Goal: Task Accomplishment & Management: Use online tool/utility

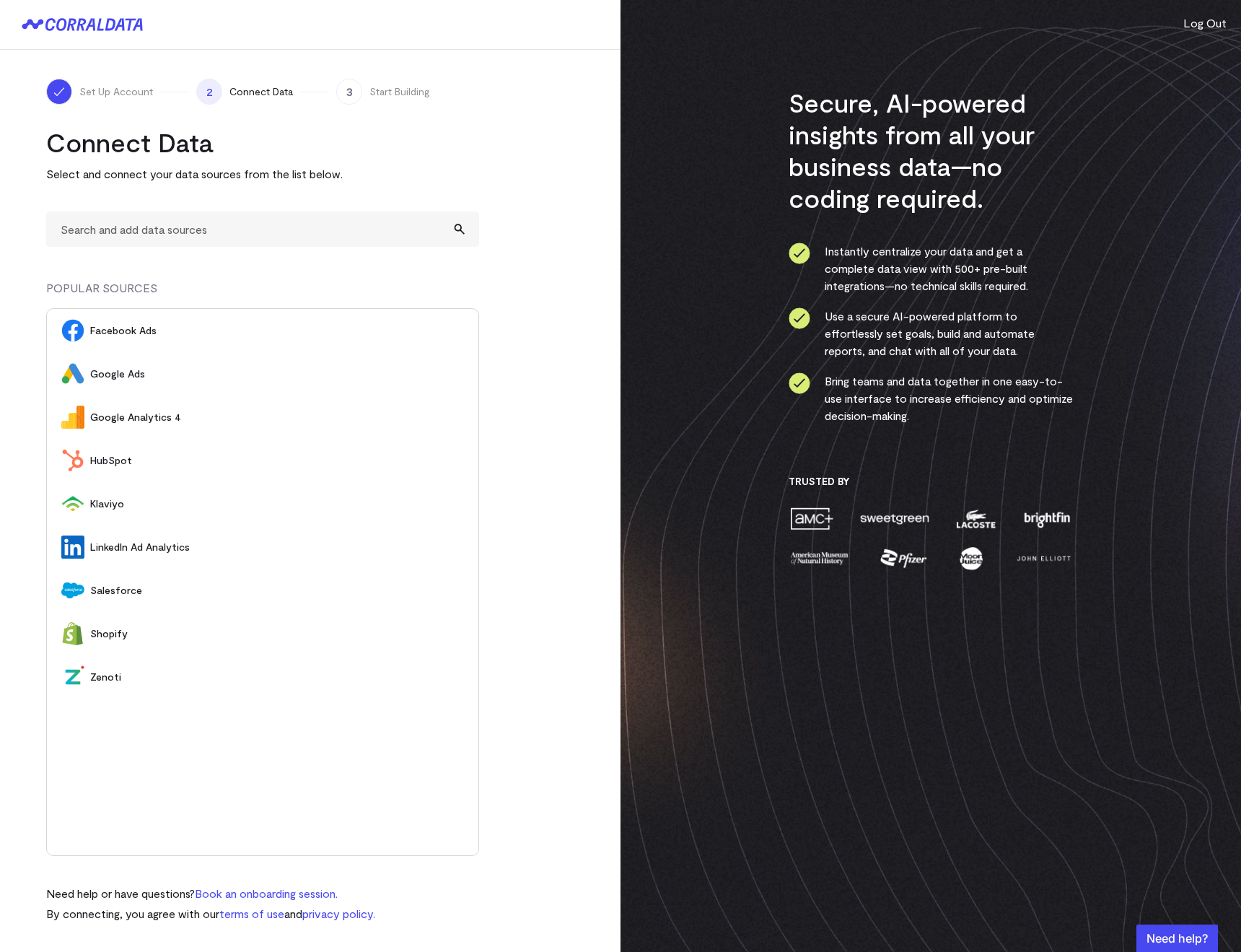
click at [571, 172] on turbo-frame "Connect Data Select and connect your data sources from the list below. POPULAR …" at bounding box center [310, 524] width 528 height 796
click at [574, 172] on div "Set Up Account 2 Connect Data 3 Start Building Connect Data Select and connect …" at bounding box center [310, 500] width 620 height 901
click at [454, 301] on div "POPULAR SOURCES" at bounding box center [263, 294] width 433 height 29
click at [295, 232] on input "text" at bounding box center [263, 229] width 433 height 35
type input "A"
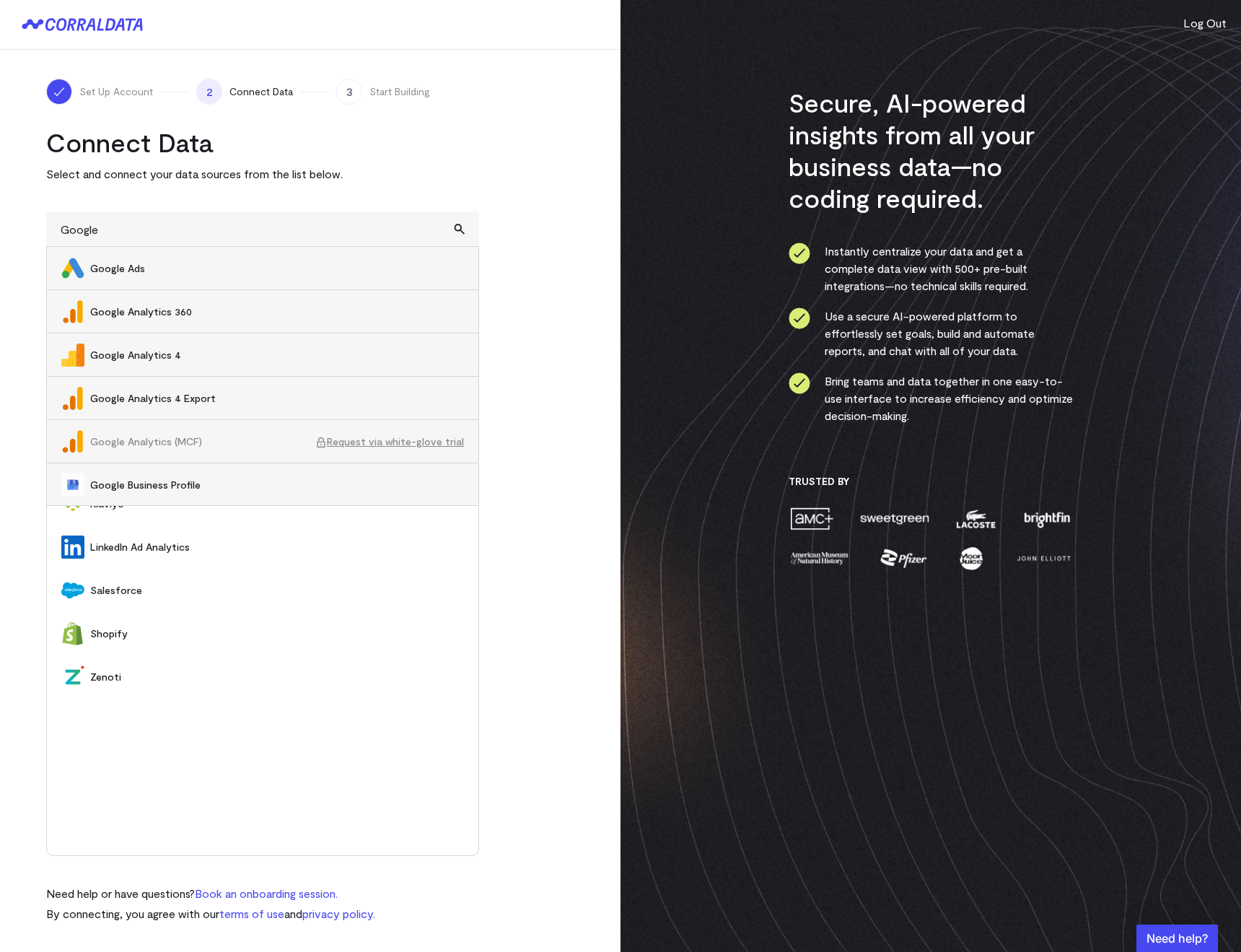
click at [173, 353] on span "Google Analytics 4" at bounding box center [277, 355] width 374 height 14
type input "Google Analytics 4"
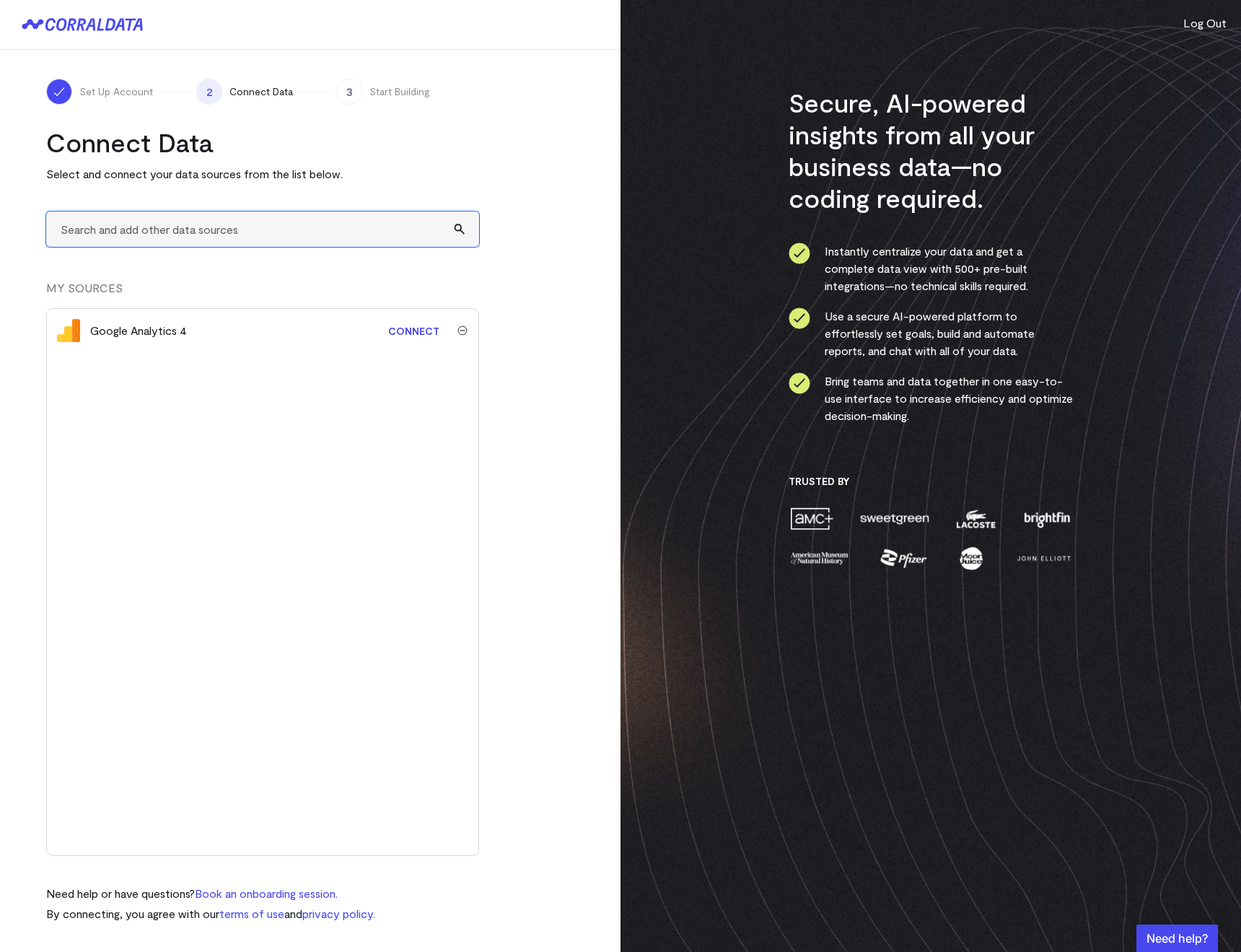
click at [228, 240] on input "text" at bounding box center [263, 229] width 433 height 35
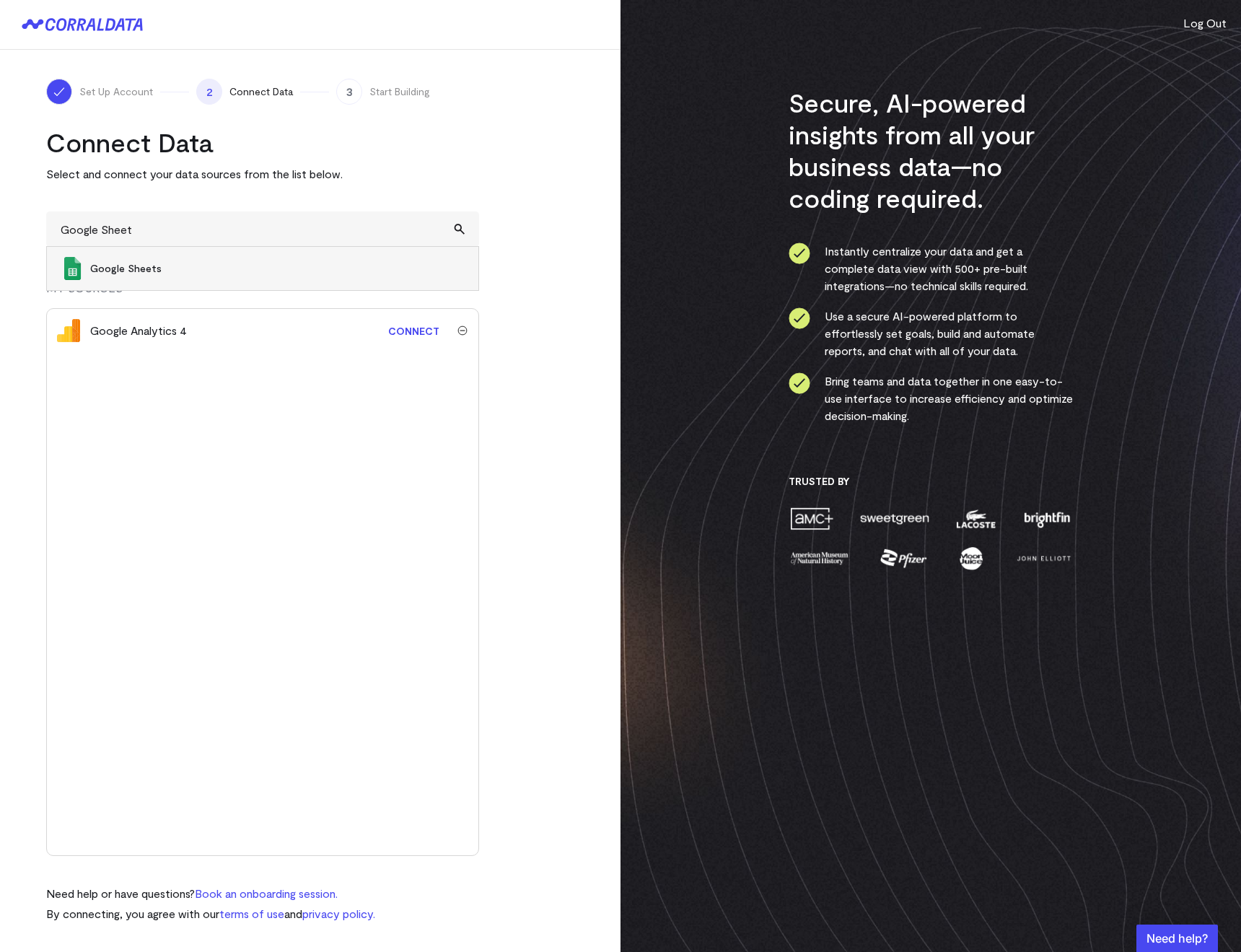
click at [213, 272] on span "Google Sheets" at bounding box center [277, 268] width 374 height 14
type input "Google Sheets"
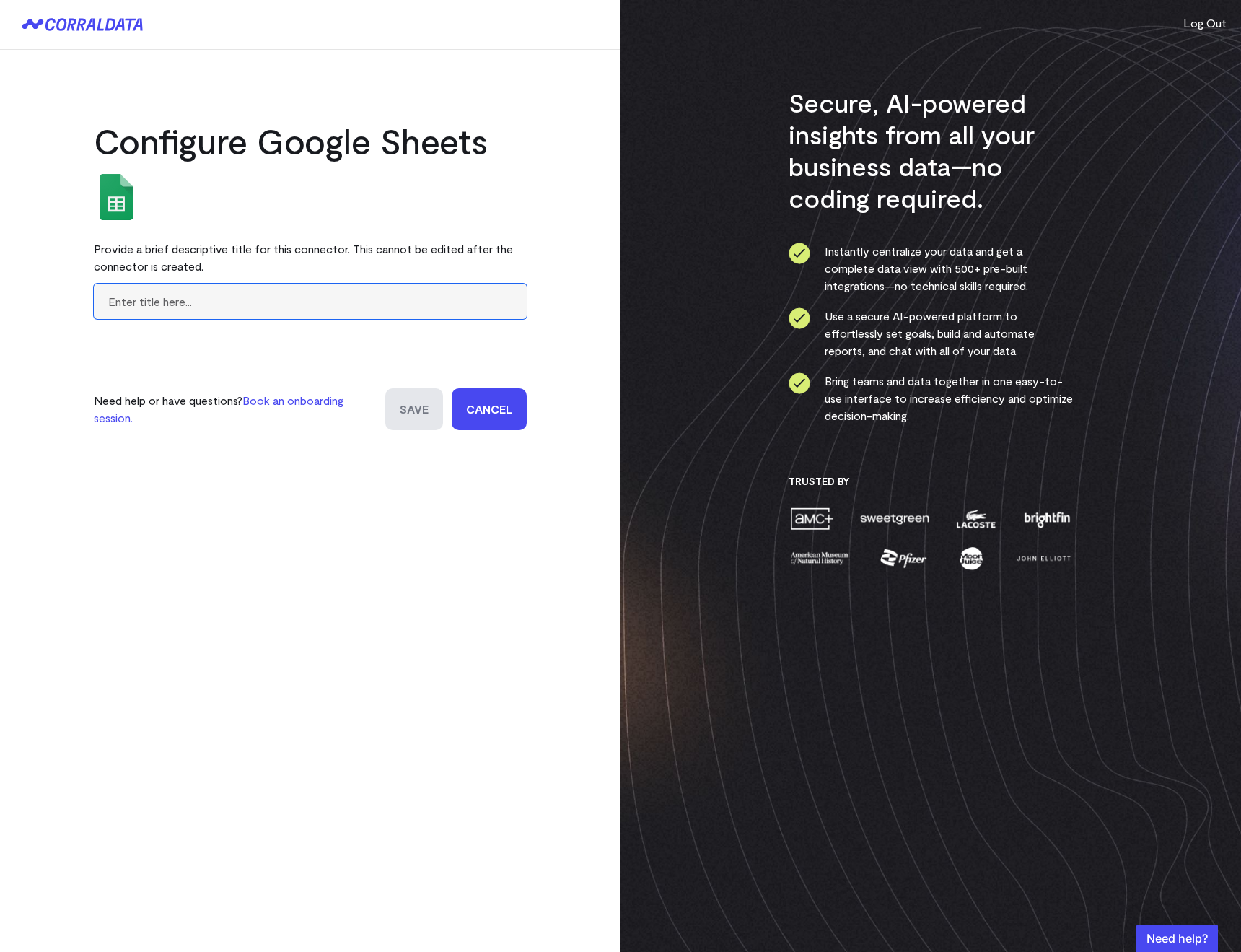
click at [275, 309] on input "text" at bounding box center [310, 301] width 433 height 35
type input "Test Sheet"
click at [385, 388] on input "Save" at bounding box center [414, 409] width 58 height 42
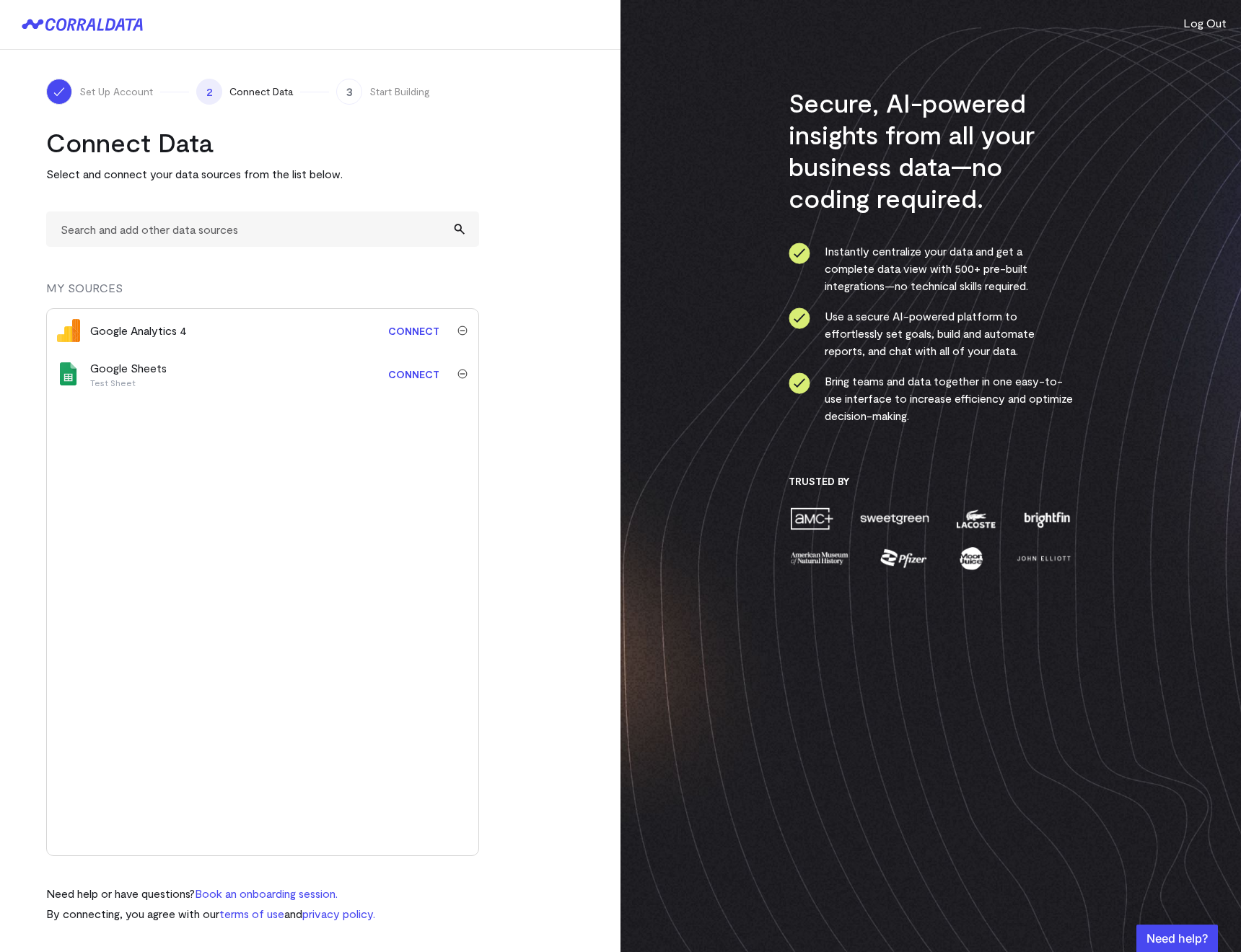
click at [443, 335] on link "Connect" at bounding box center [414, 330] width 65 height 27
click at [438, 404] on div "Google Analytics 4 Syncing Google Sheets Test Sheet Connect" at bounding box center [263, 582] width 433 height 548
click at [390, 376] on link "Connect" at bounding box center [414, 374] width 65 height 27
click at [527, 202] on turbo-frame "Connect Data Select and connect your data sources from the list below. MY SOURC…" at bounding box center [310, 514] width 528 height 775
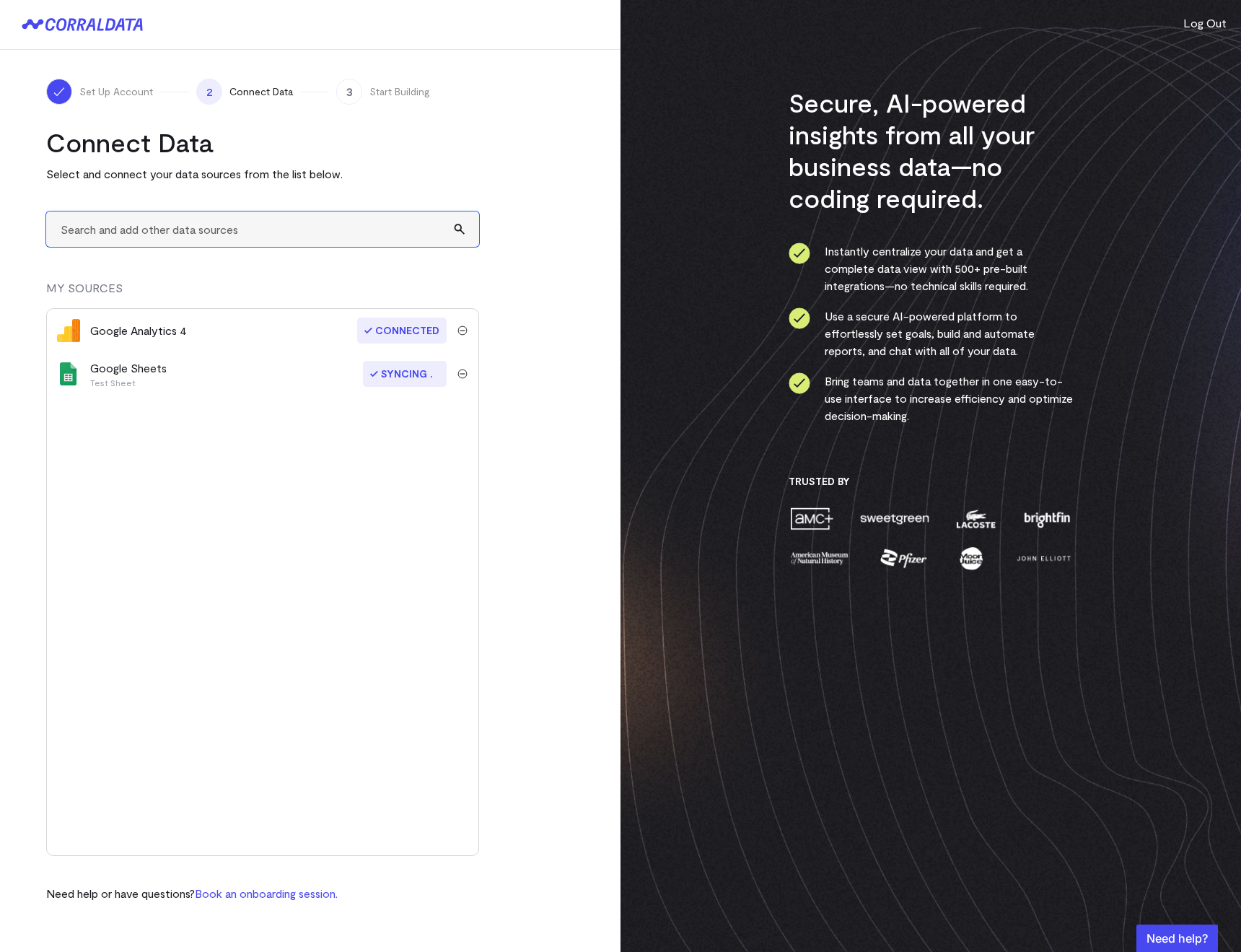
click at [151, 228] on input "text" at bounding box center [263, 229] width 433 height 35
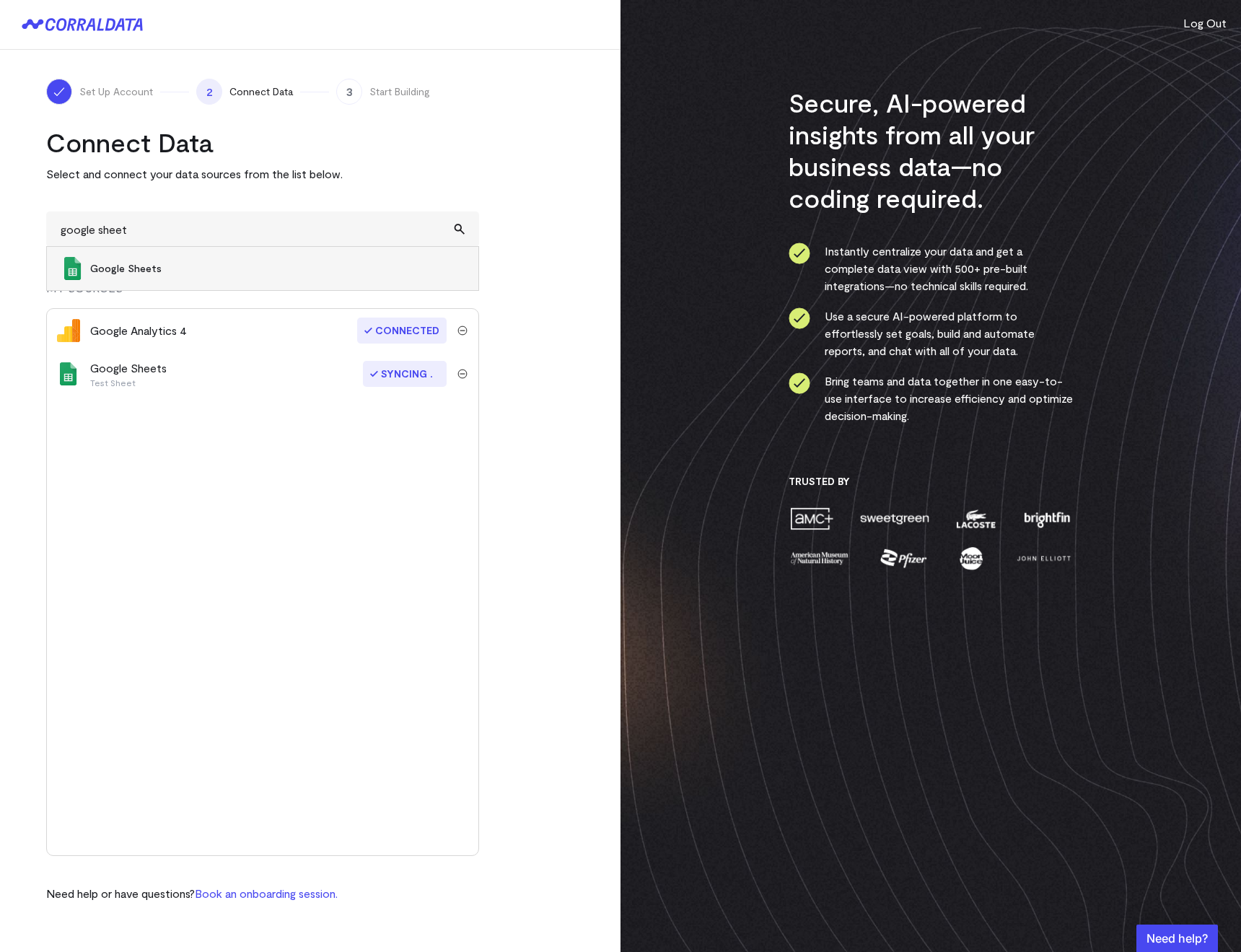
click at [161, 267] on span "Google Sheets" at bounding box center [277, 268] width 374 height 14
type input "Google Sheets"
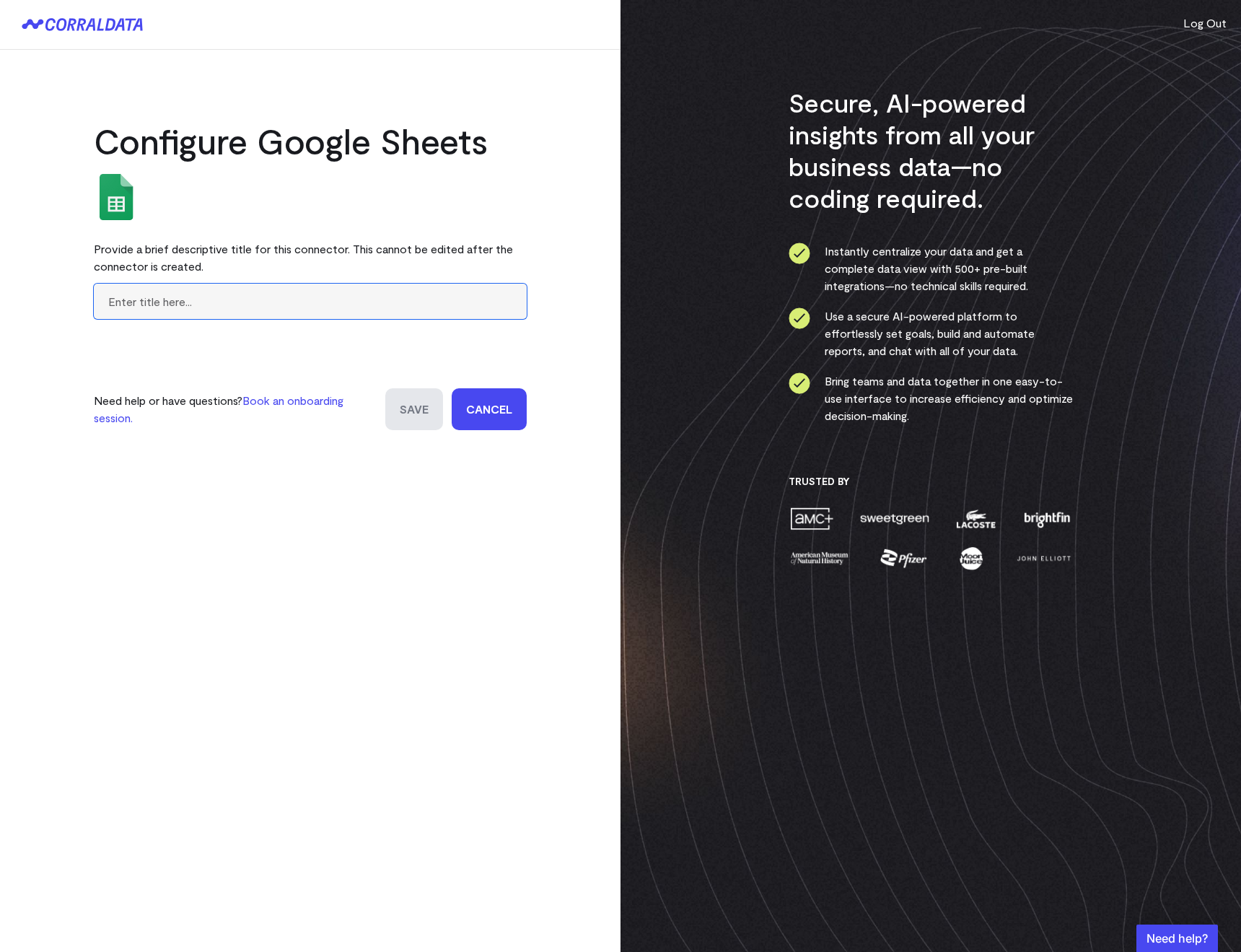
click at [250, 315] on input "text" at bounding box center [310, 301] width 433 height 35
type input "test 2"
click at [398, 407] on input "Save" at bounding box center [414, 409] width 58 height 42
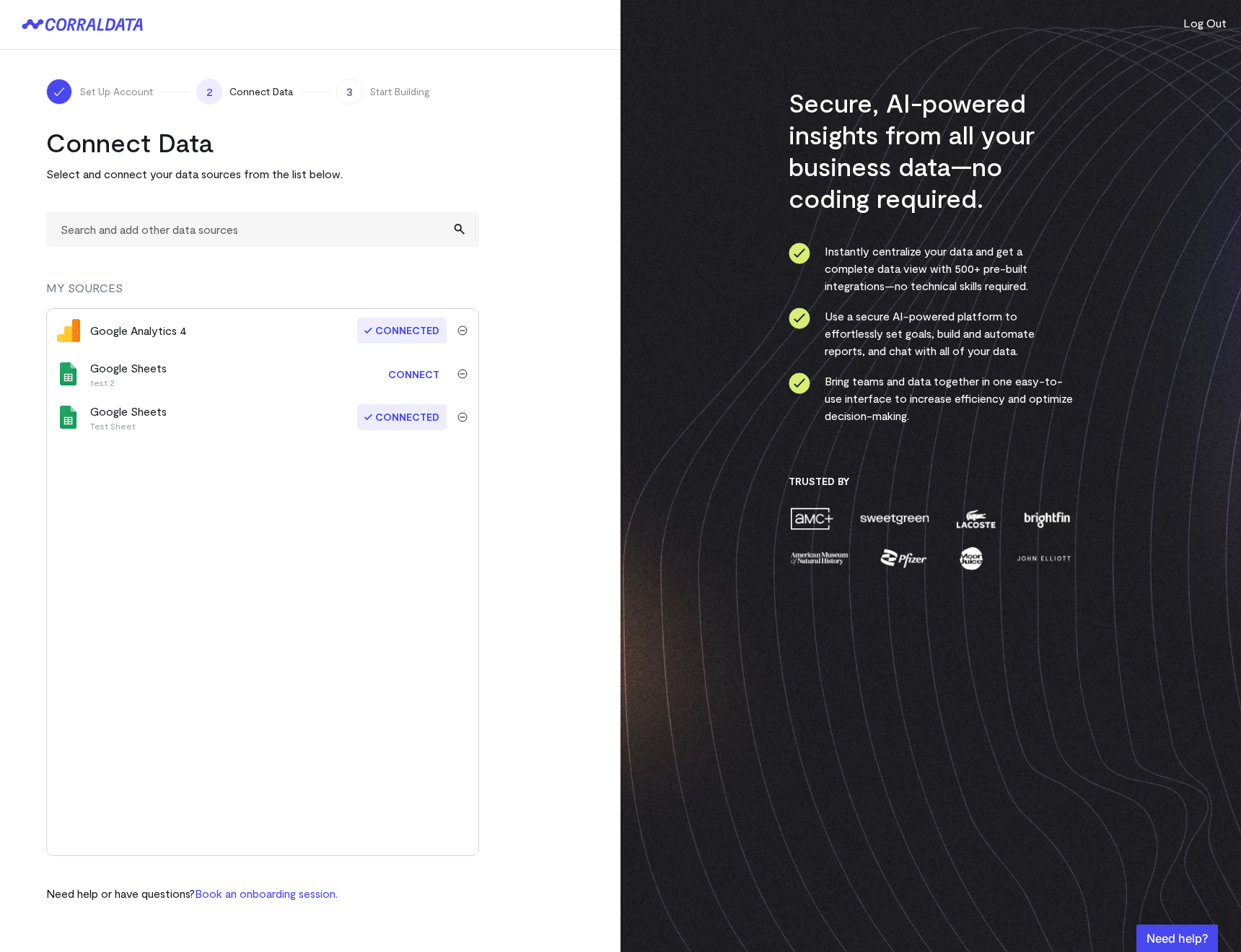
click at [410, 374] on link "Connect" at bounding box center [414, 374] width 65 height 27
click at [1190, 51] on div "Secure, AI-powered insights from all your business data—no coding required. Ins…" at bounding box center [930, 476] width 620 height 952
click at [523, 274] on turbo-frame "Connect Data Select and connect your data sources from the list below. MY SOURC…" at bounding box center [310, 514] width 528 height 775
click at [136, 234] on input "text" at bounding box center [263, 229] width 433 height 35
type input "t"
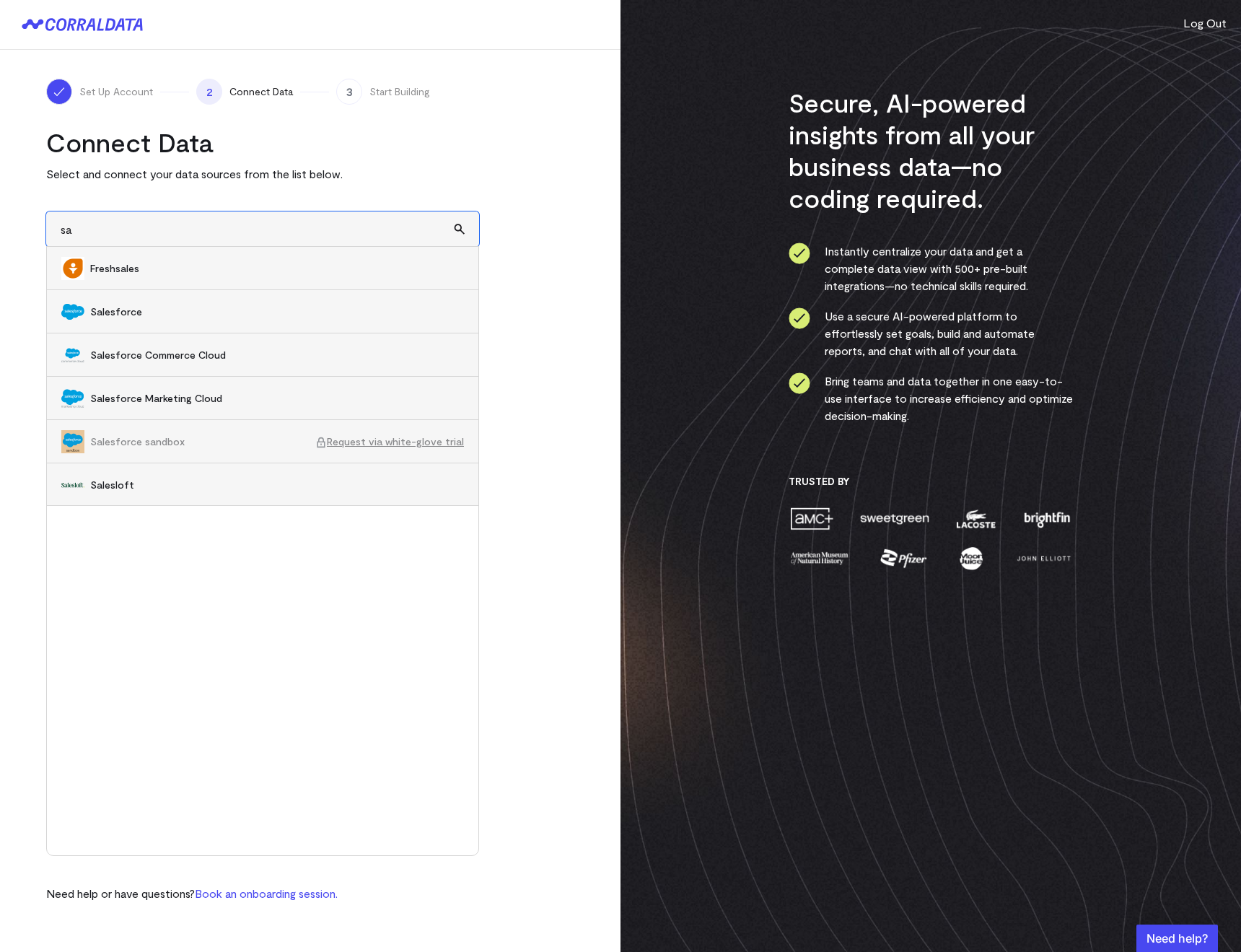
type input "s"
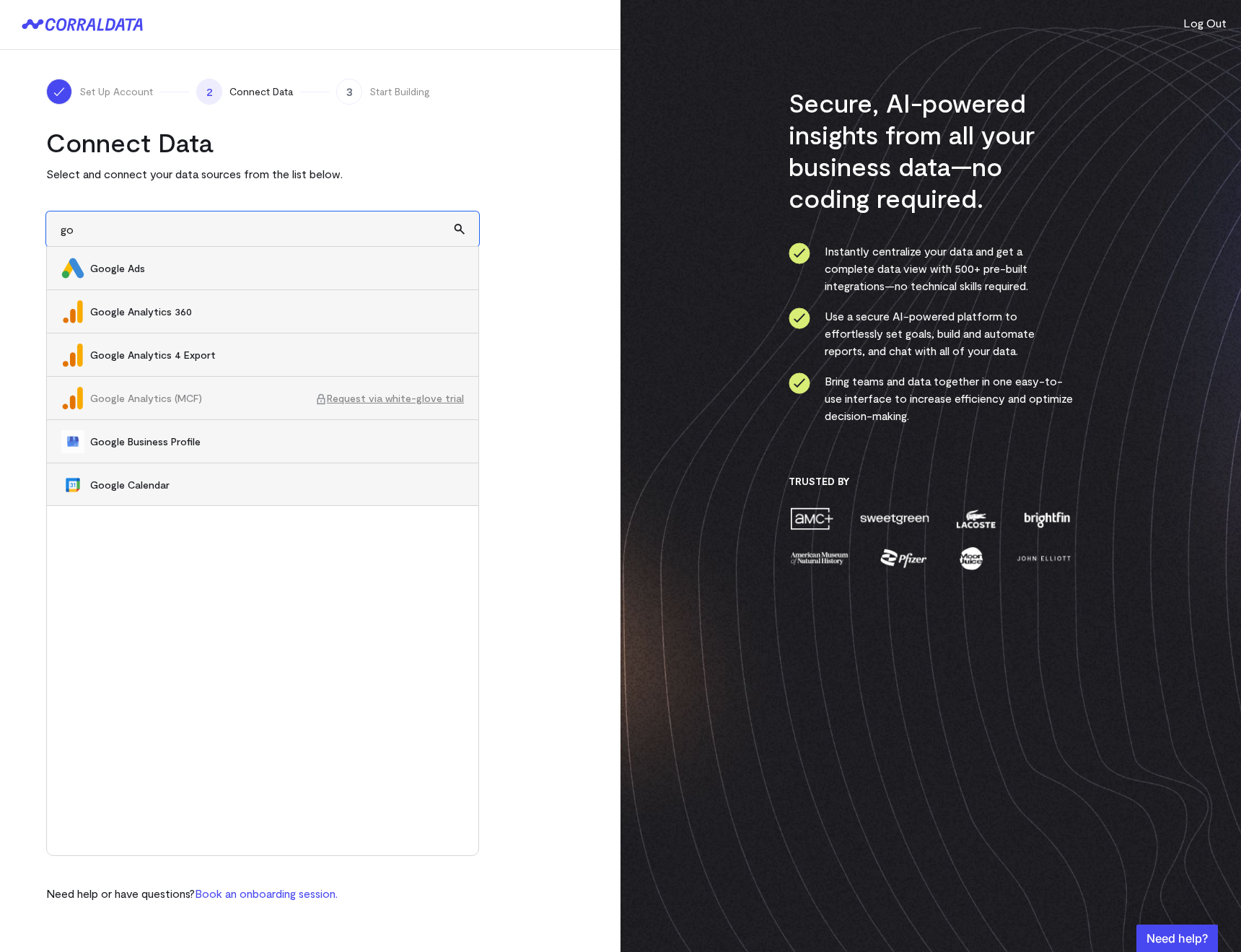
type input "g"
click at [380, 396] on span "Request via white-glove trial" at bounding box center [389, 398] width 148 height 14
type input "Google Analytics (MCF)Request via white-glove trial"
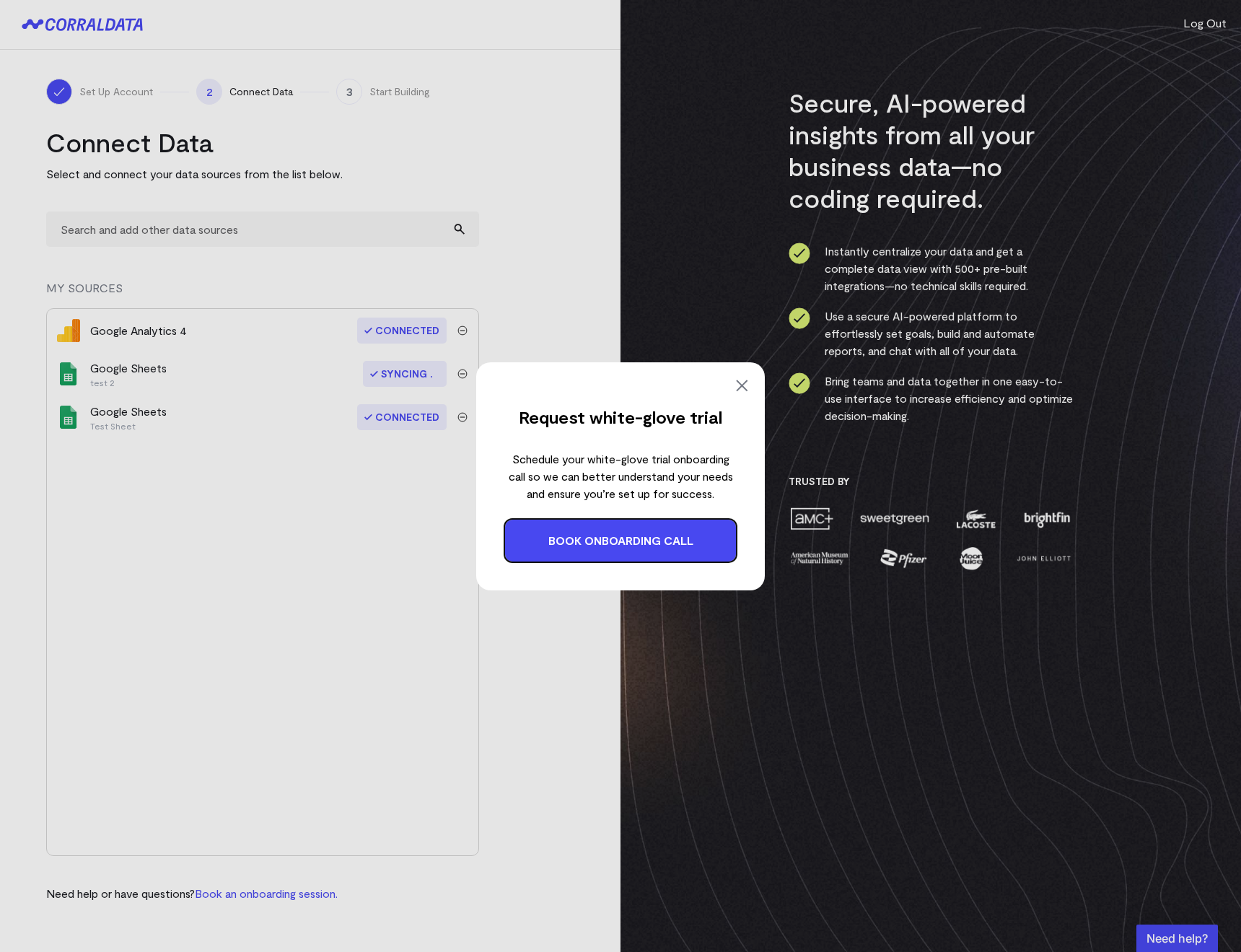
click at [577, 539] on link "Book onboarding call" at bounding box center [620, 540] width 231 height 42
click at [733, 380] on img at bounding box center [741, 385] width 18 height 18
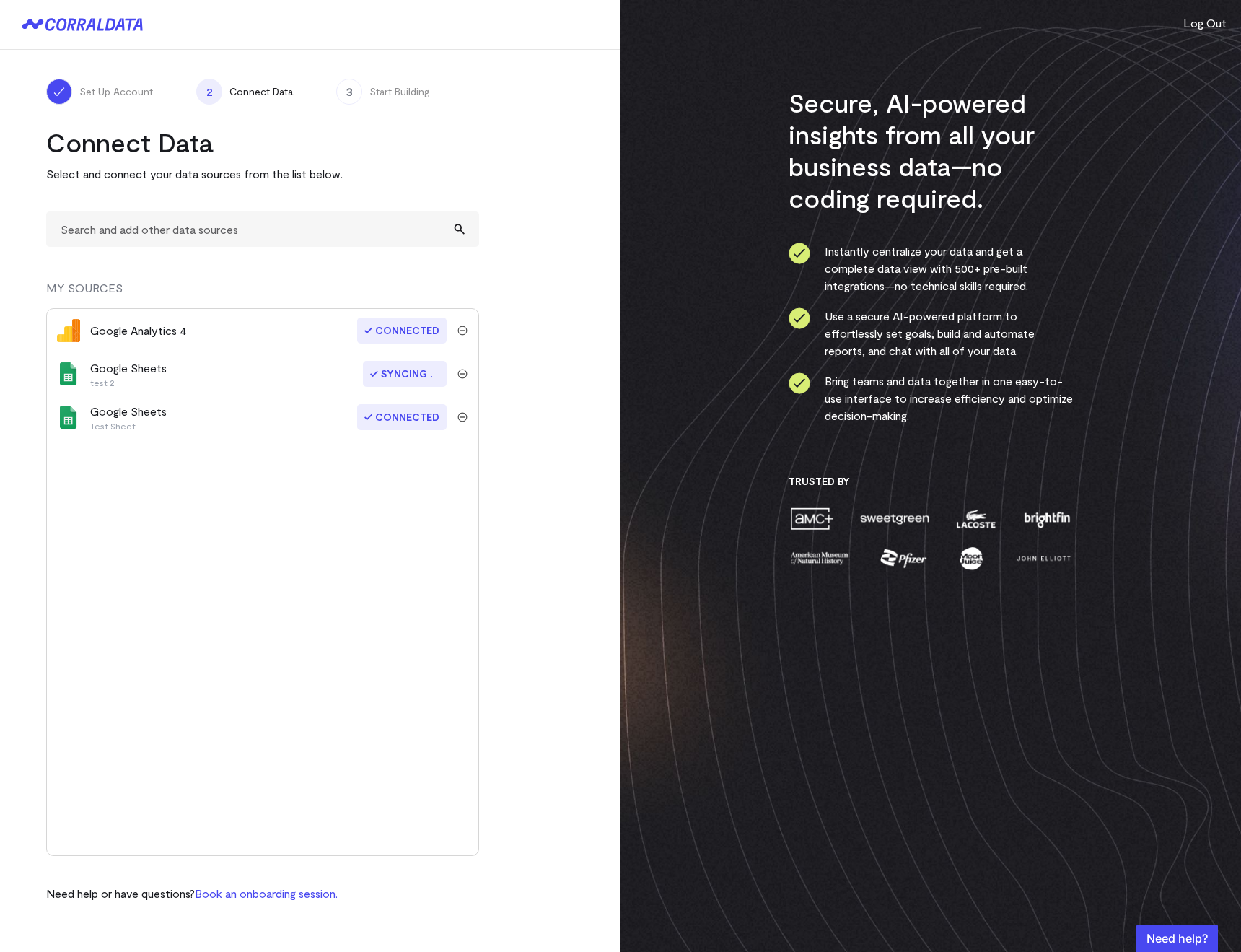
click at [735, 383] on div "Secure, AI-powered insights from all your business data—no coding required. Ins…" at bounding box center [930, 476] width 620 height 952
click at [592, 317] on div "Set Up Account 2 Connect Data 3 Start Building Connect Data Select and connect …" at bounding box center [310, 490] width 620 height 881
click at [271, 216] on input "text" at bounding box center [263, 229] width 433 height 35
click at [148, 222] on input "text" at bounding box center [263, 229] width 433 height 35
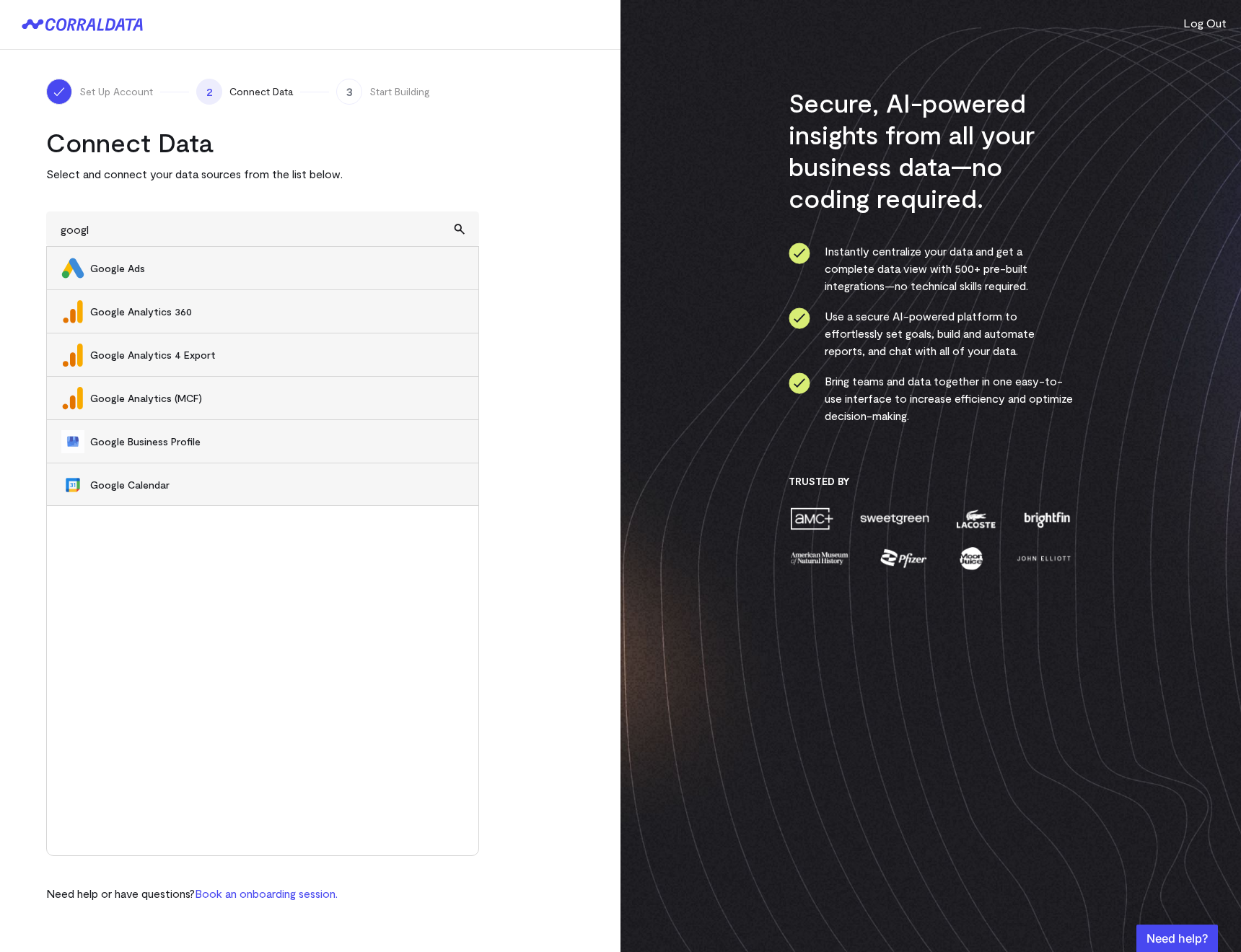
click at [161, 406] on li "Google Analytics (MCF)" at bounding box center [263, 398] width 431 height 43
type input "Google Analytics (MCF)"
